Goal: Task Accomplishment & Management: Manage account settings

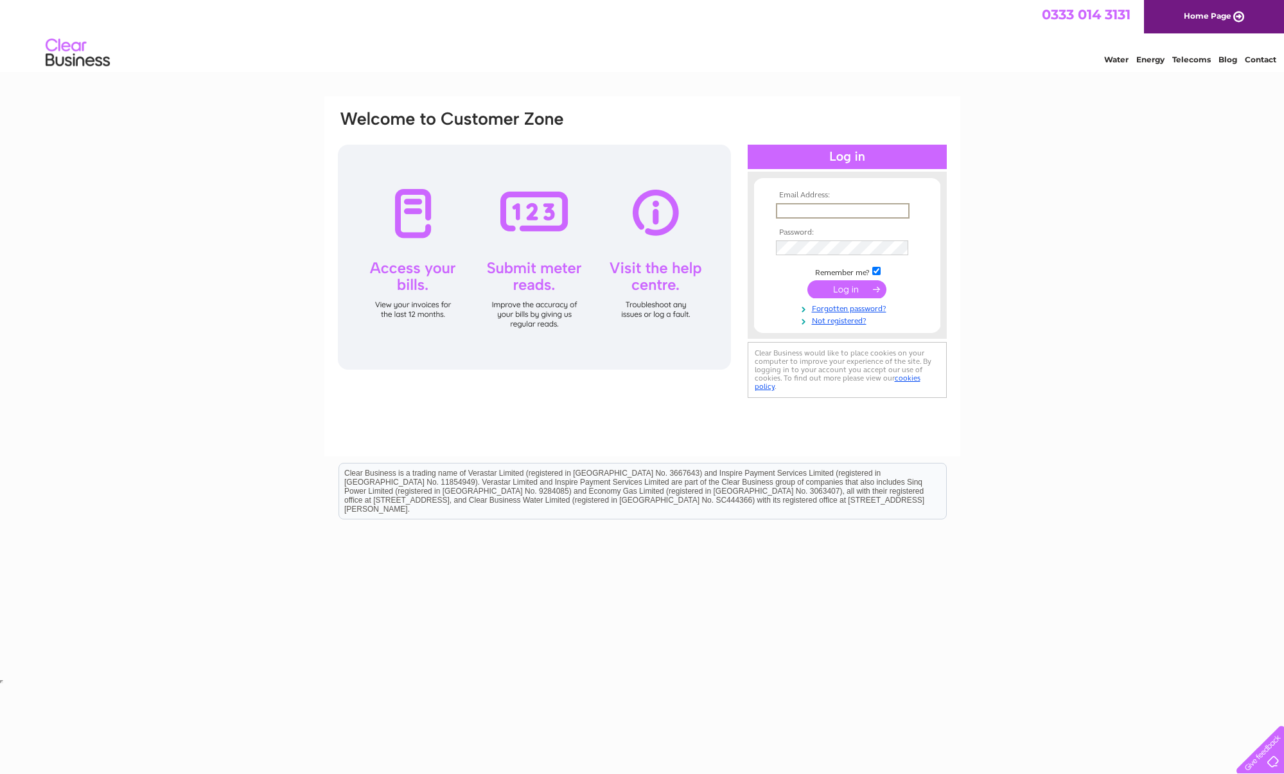
type input "seakayak.oban@gmail.com"
click at [843, 281] on input "submit" at bounding box center [847, 288] width 79 height 18
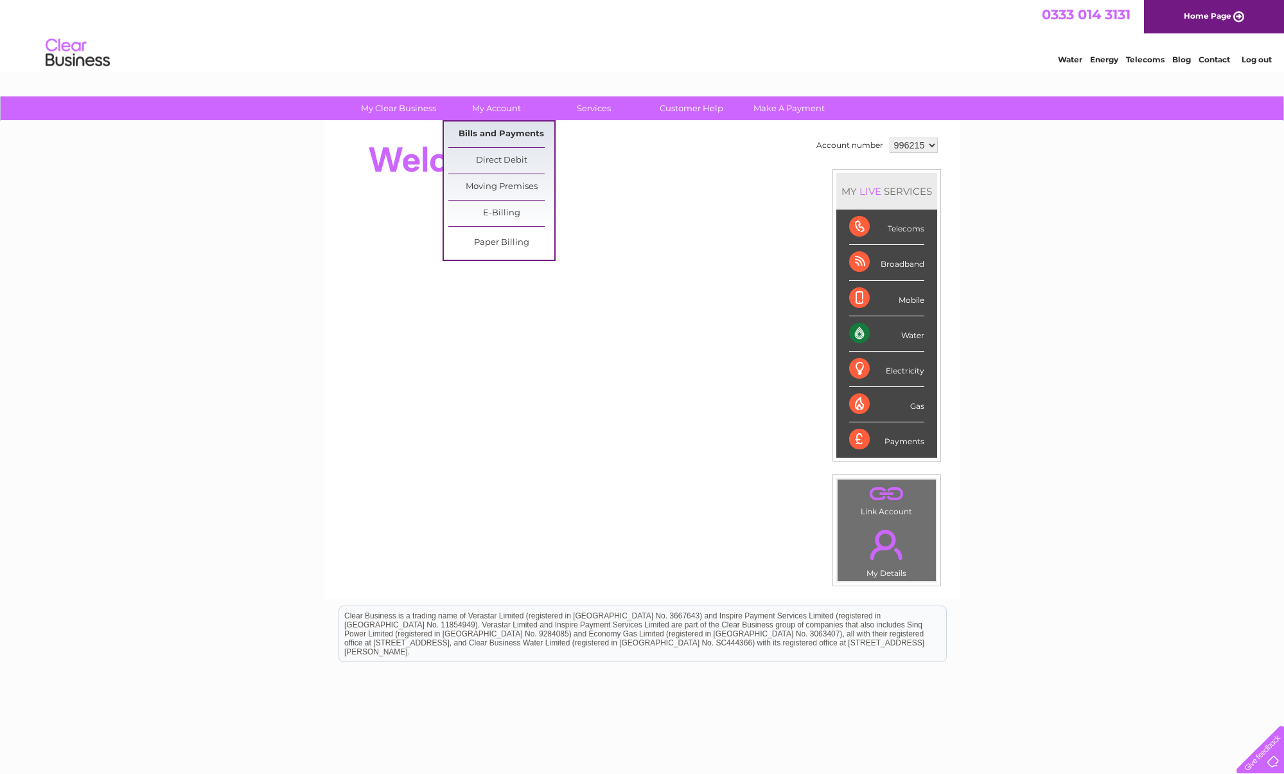
click at [519, 134] on link "Bills and Payments" at bounding box center [501, 134] width 106 height 26
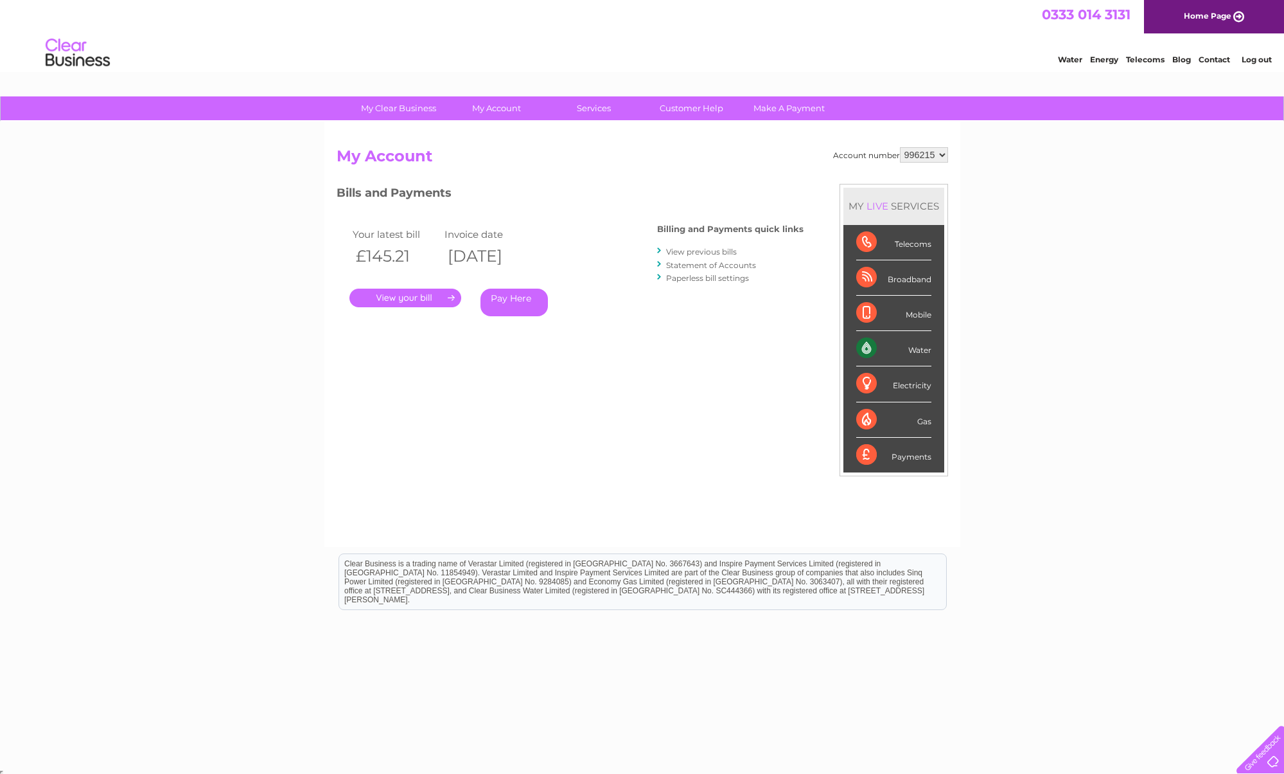
click at [451, 297] on link "." at bounding box center [406, 297] width 112 height 19
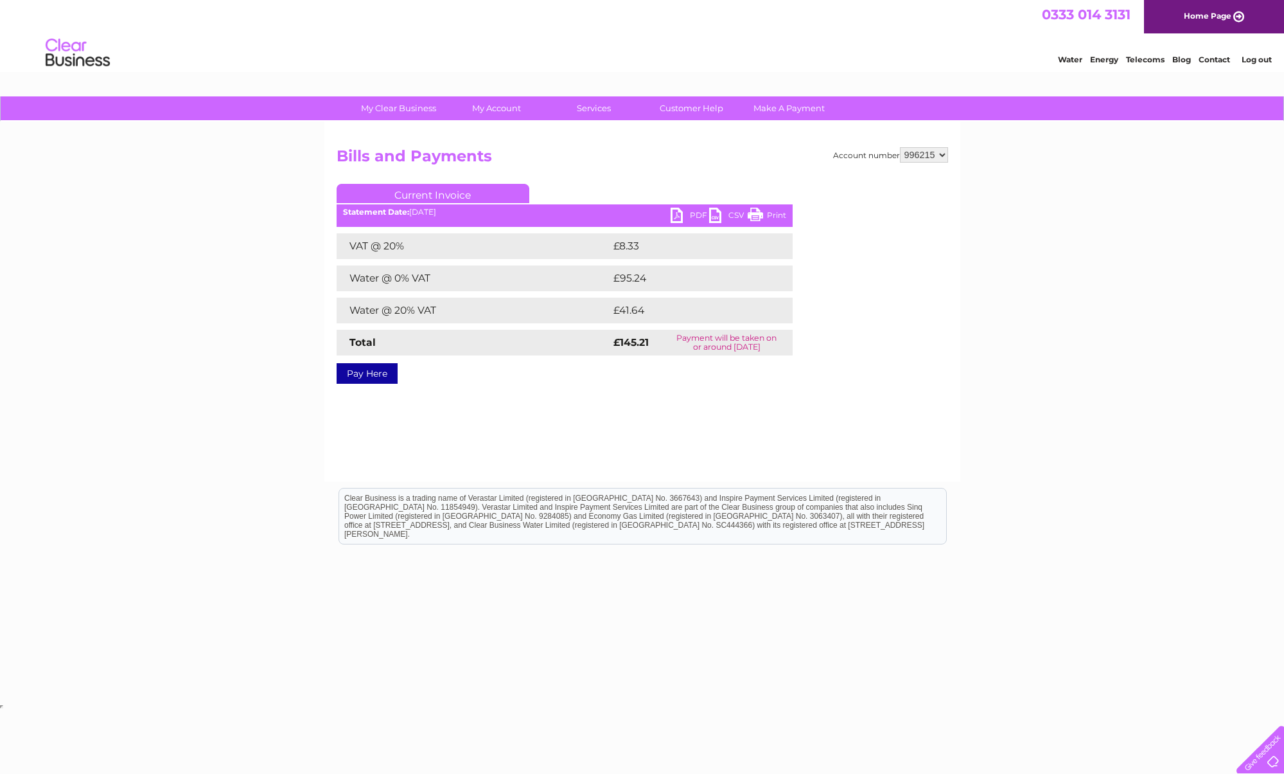
scroll to position [0, 1]
click at [705, 213] on link "PDF" at bounding box center [690, 217] width 39 height 19
